Goal: Task Accomplishment & Management: Complete application form

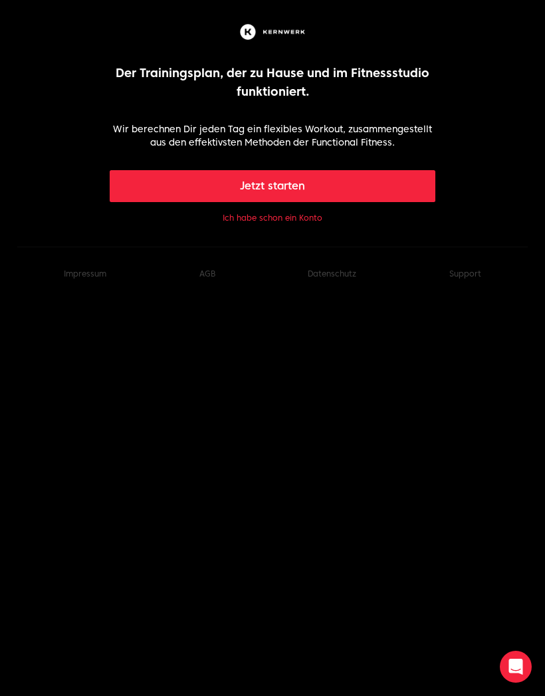
click at [17, 301] on html "Der Trainingsplan, der zu Hause und im Fitnessstudio funktioniert. Wir berechne…" at bounding box center [272, 150] width 545 height 301
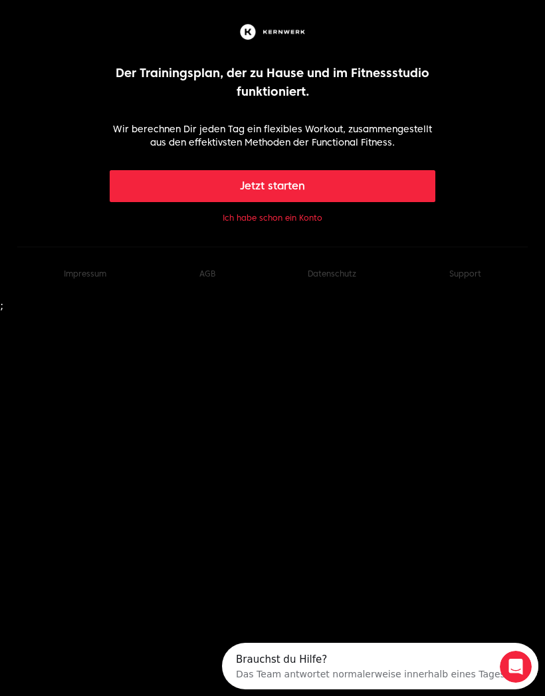
click at [344, 180] on button "Jetzt starten" at bounding box center [273, 186] width 327 height 32
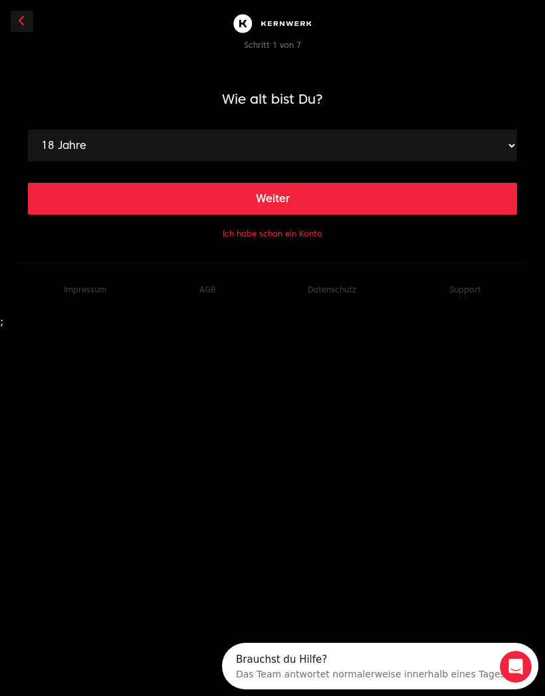
click at [512, 144] on select "18 Jahre 19 Jahre 20 Jahre 21 Jahre 22 Jahre 23 Jahre 24 Jahre 25 Jahre 26 Jahr…" at bounding box center [273, 146] width 490 height 32
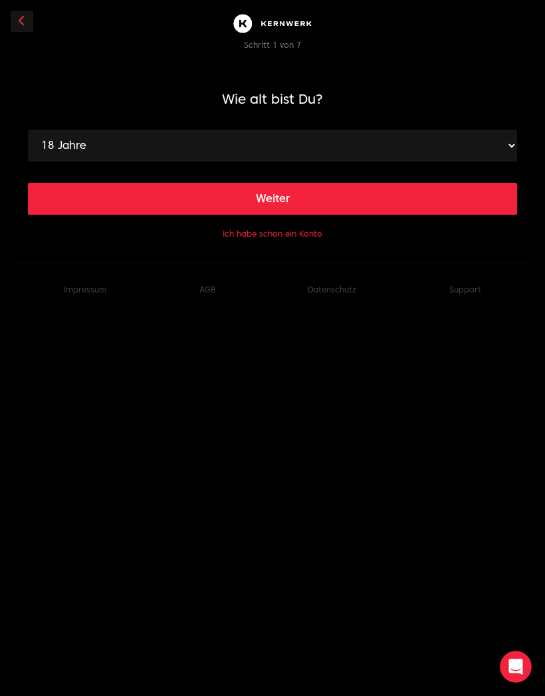
select select "57"
click at [301, 198] on button "Weiter" at bounding box center [273, 199] width 490 height 32
click at [504, 142] on select "120 cm 121 cm 122 cm 123 cm 124 cm 125 cm 126 cm 127 cm 128 cm 129 cm 130 cm 13…" at bounding box center [273, 146] width 490 height 32
select select "162"
click at [319, 196] on button "Weiter" at bounding box center [273, 199] width 490 height 32
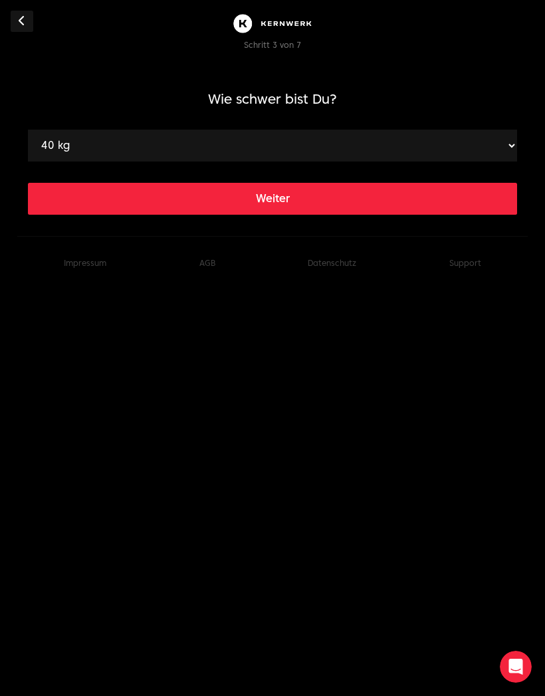
click at [503, 138] on select "40 kg 41 kg 42 kg 43 kg 44 kg 45 kg 46 kg 47 kg 48 kg 49 kg 50 kg 51 kg 52 kg 5…" at bounding box center [273, 146] width 490 height 32
select select "72"
click at [287, 200] on button "Weiter" at bounding box center [273, 199] width 490 height 32
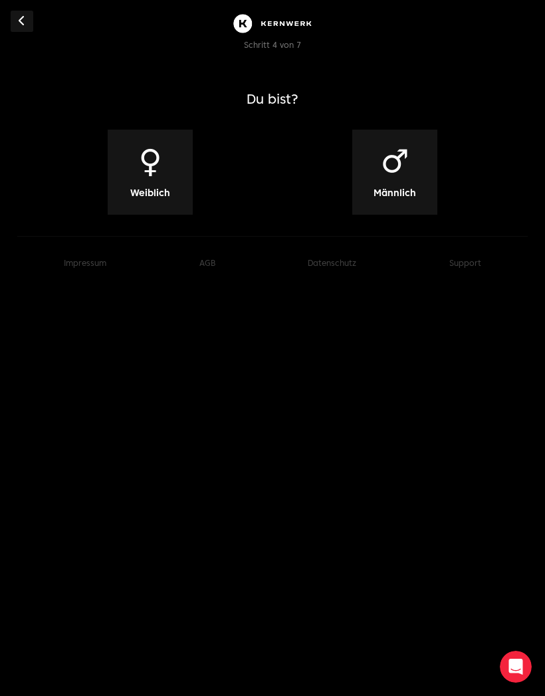
click at [159, 186] on span "Weiblich" at bounding box center [150, 192] width 40 height 13
